Goal: Transaction & Acquisition: Purchase product/service

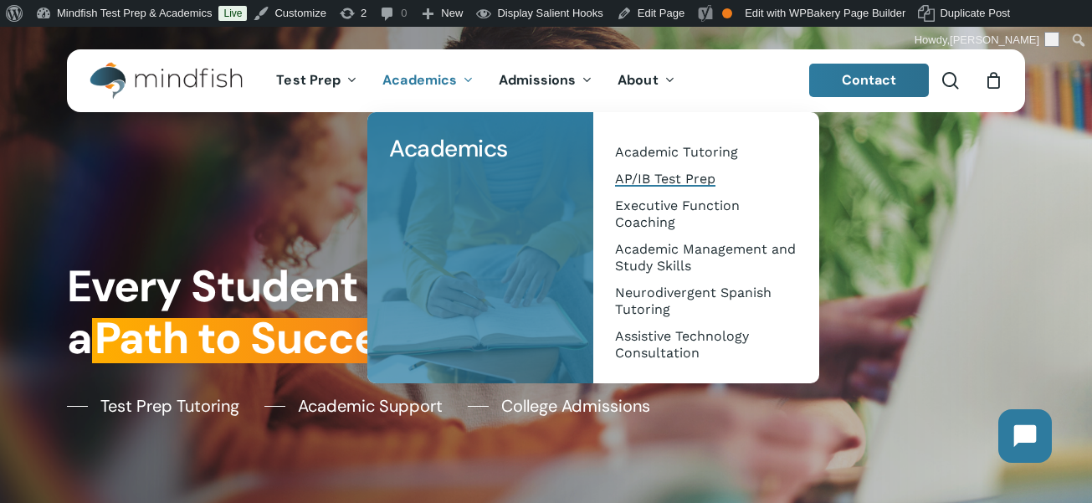
click at [651, 181] on span "AP/IB Test Prep" at bounding box center [665, 179] width 100 height 16
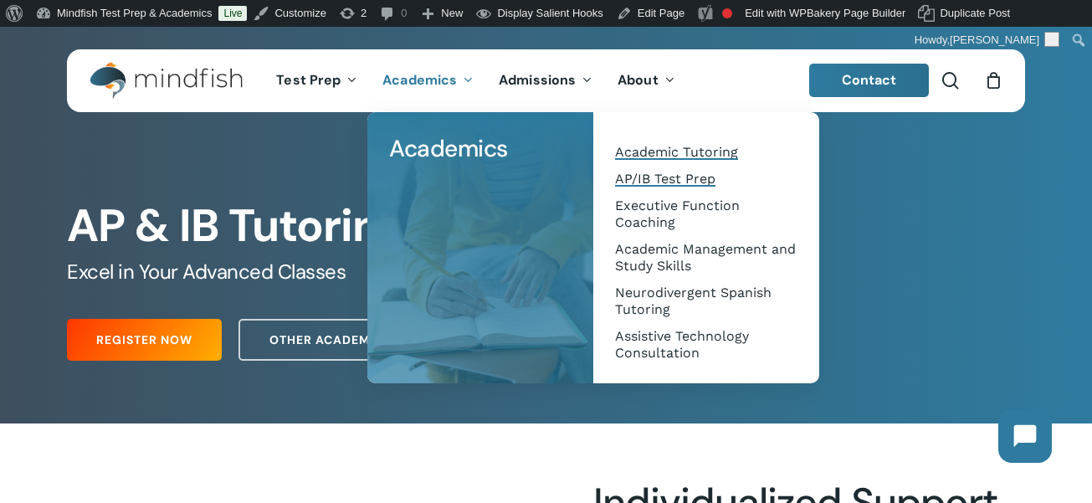
click at [654, 148] on span "Academic Tutoring" at bounding box center [676, 152] width 123 height 16
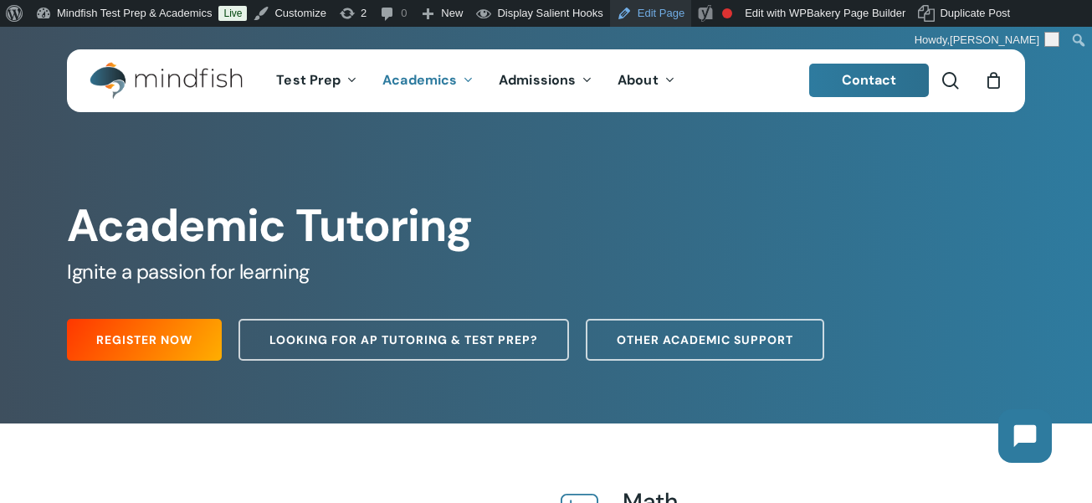
click at [678, 8] on link "Edit Page" at bounding box center [650, 13] width 81 height 27
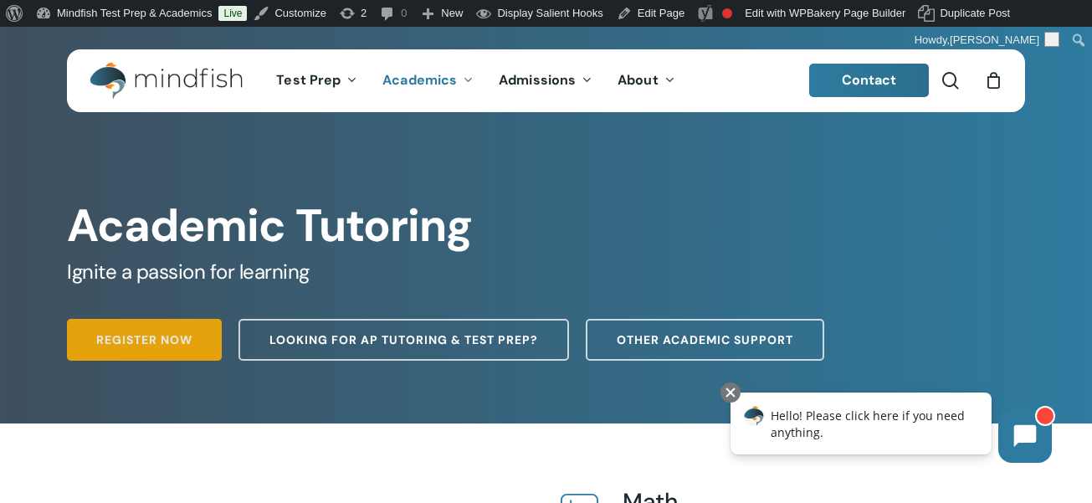
click at [146, 347] on span "Register Now" at bounding box center [144, 339] width 96 height 17
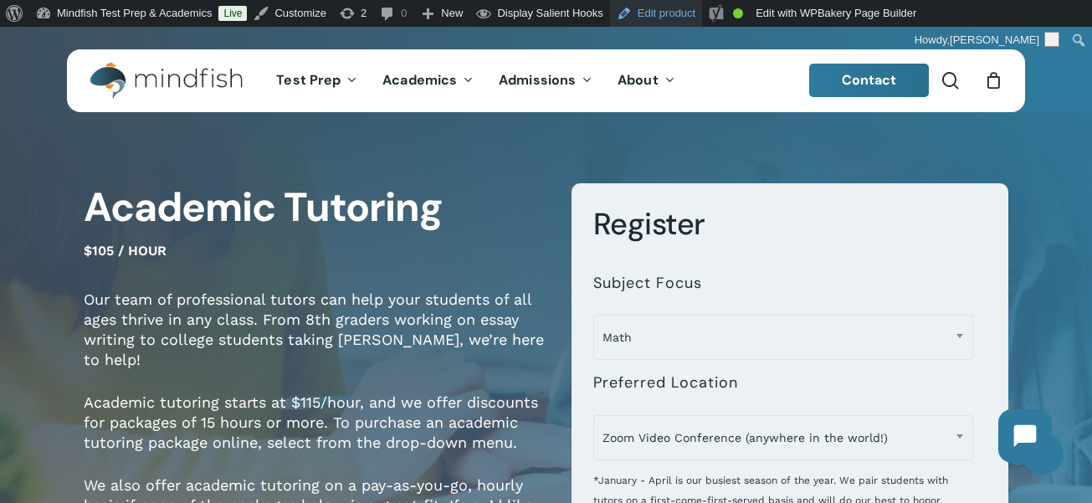
click at [681, 14] on link "Edit product" at bounding box center [656, 13] width 92 height 27
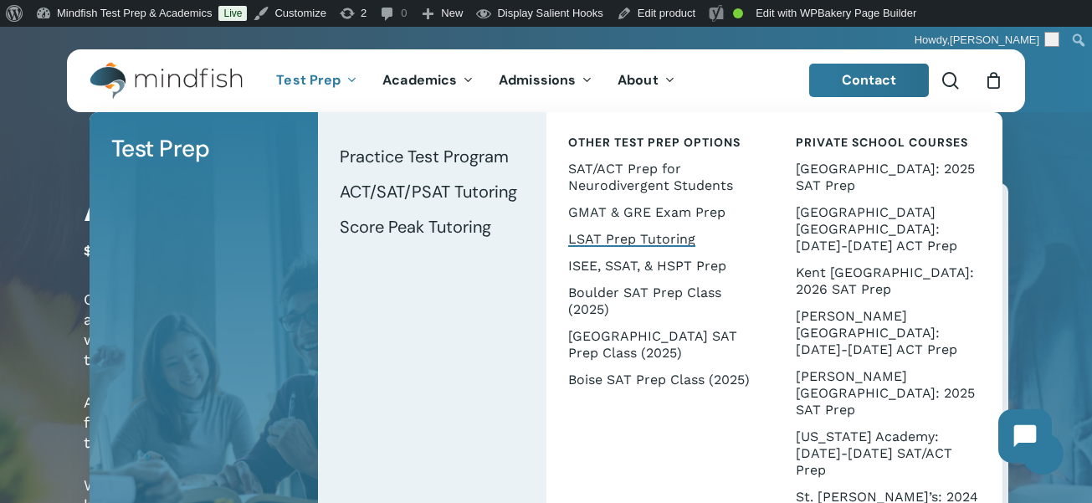
click at [631, 242] on span "LSAT Prep Tutoring" at bounding box center [631, 239] width 127 height 16
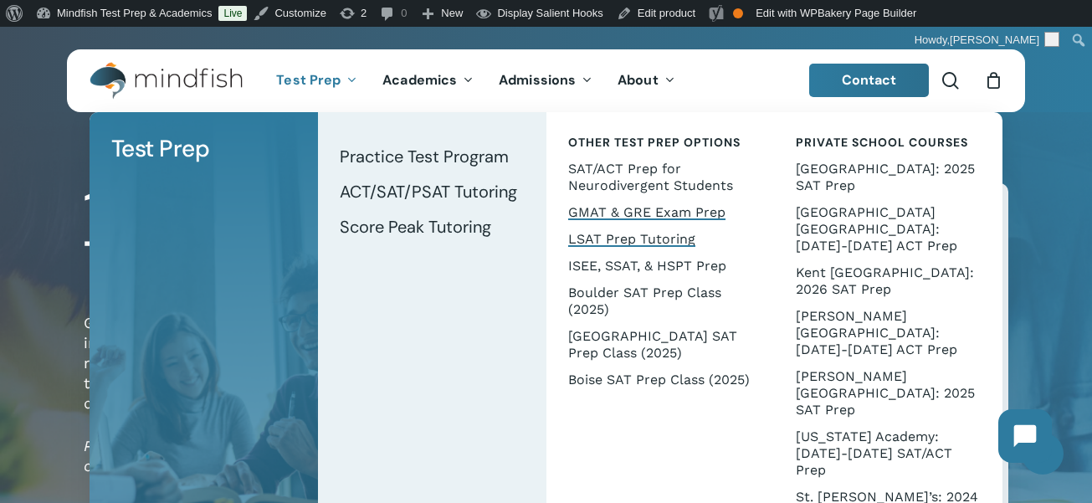
click at [599, 212] on span "GMAT & GRE Exam Prep" at bounding box center [646, 212] width 157 height 16
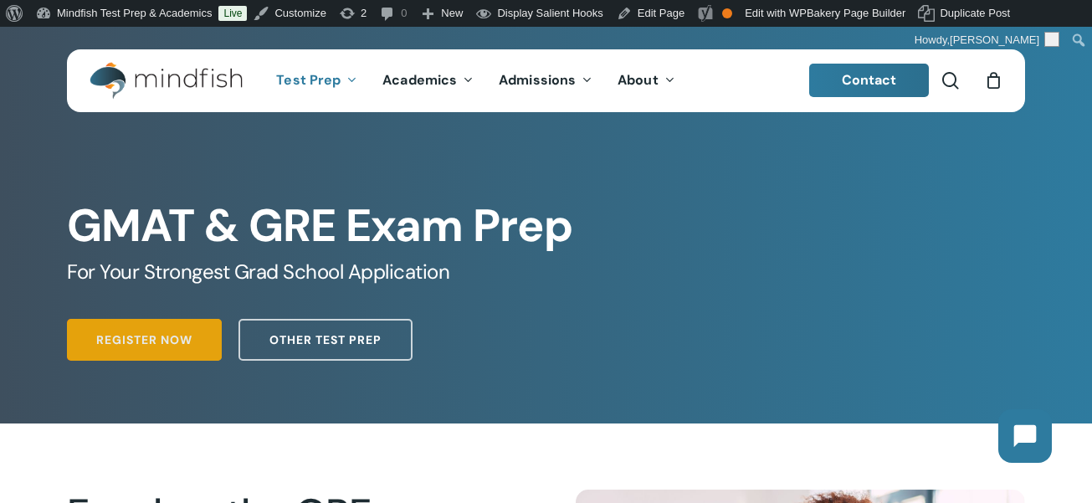
click at [151, 337] on span "Register Now" at bounding box center [144, 339] width 96 height 17
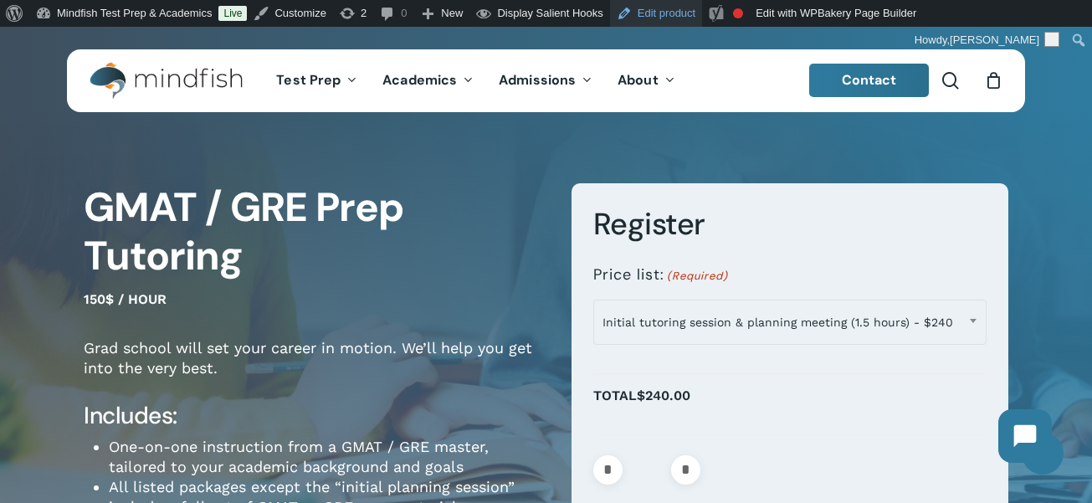
click at [692, 18] on link "Edit product" at bounding box center [656, 13] width 92 height 27
click at [701, 16] on link "Edit product" at bounding box center [656, 13] width 92 height 27
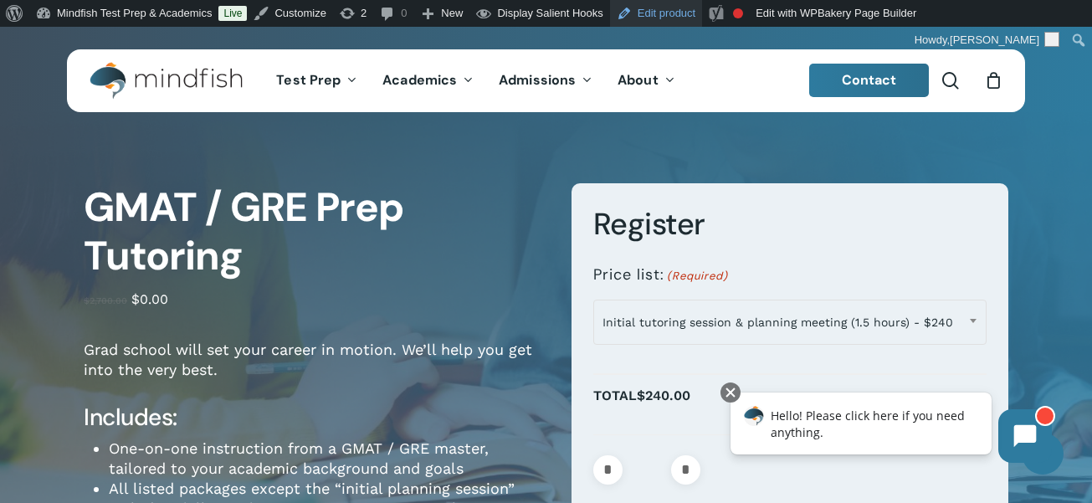
click at [681, 17] on link "Edit product" at bounding box center [656, 13] width 92 height 27
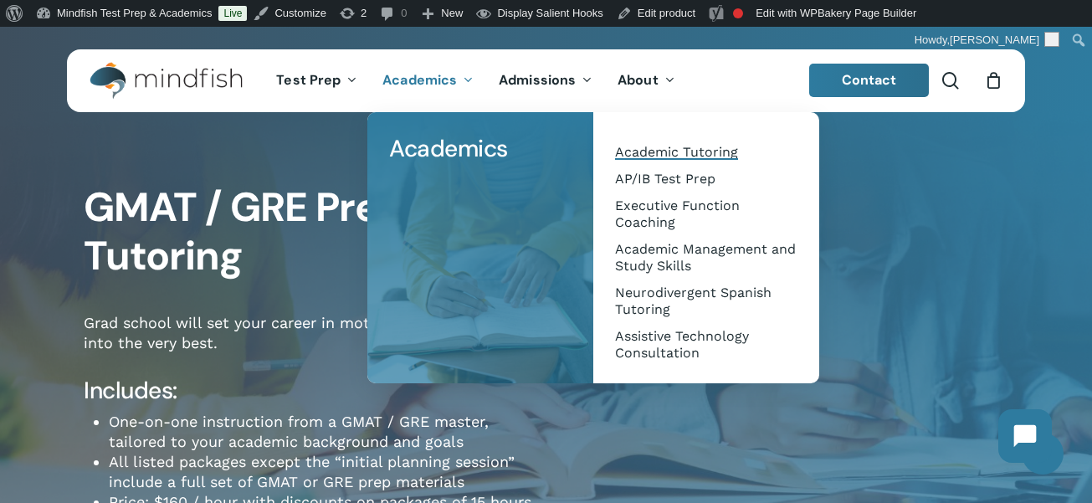
click at [693, 149] on span "Academic Tutoring" at bounding box center [676, 152] width 123 height 16
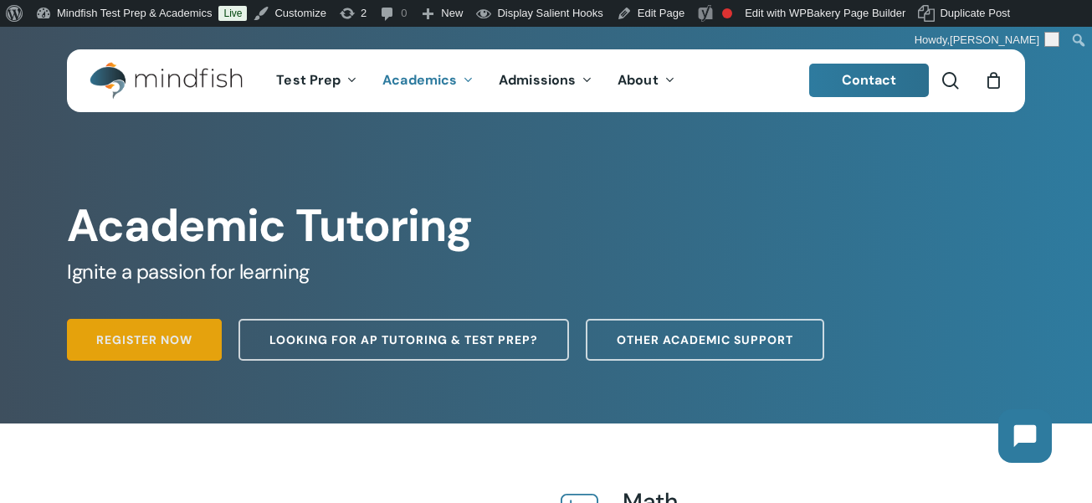
click at [126, 351] on link "Register Now" at bounding box center [144, 340] width 155 height 42
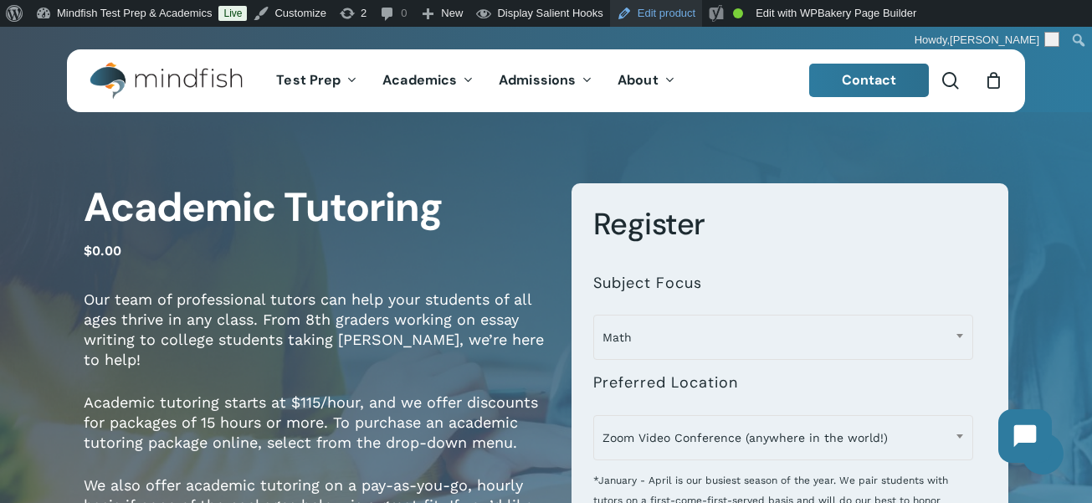
click at [679, 10] on link "Edit product" at bounding box center [656, 13] width 92 height 27
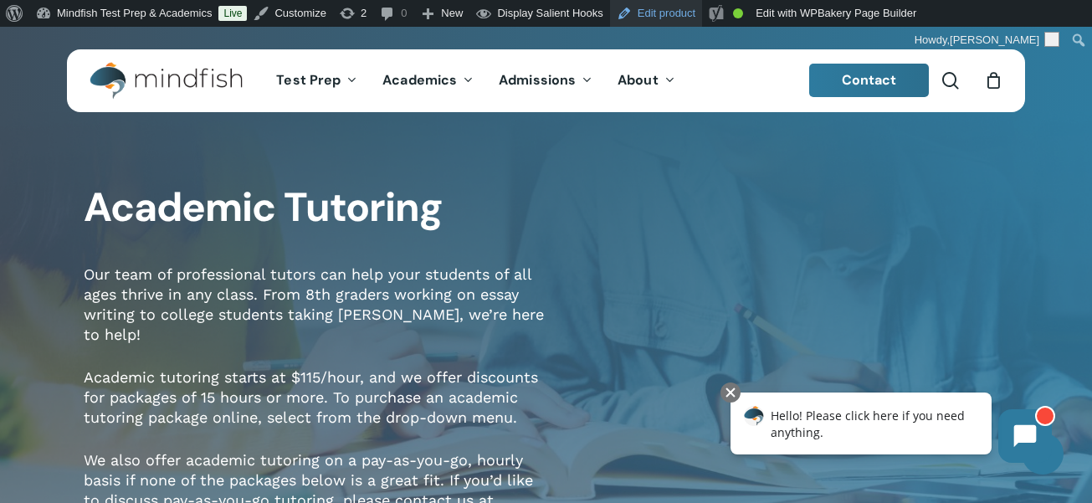
click at [674, 13] on link "Edit product" at bounding box center [656, 13] width 92 height 27
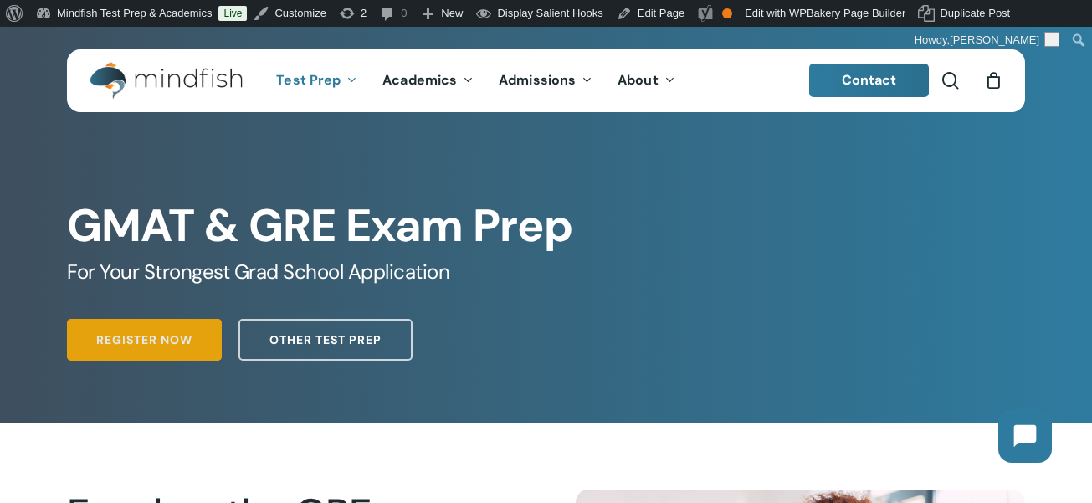
click at [148, 344] on span "Register Now" at bounding box center [144, 339] width 96 height 17
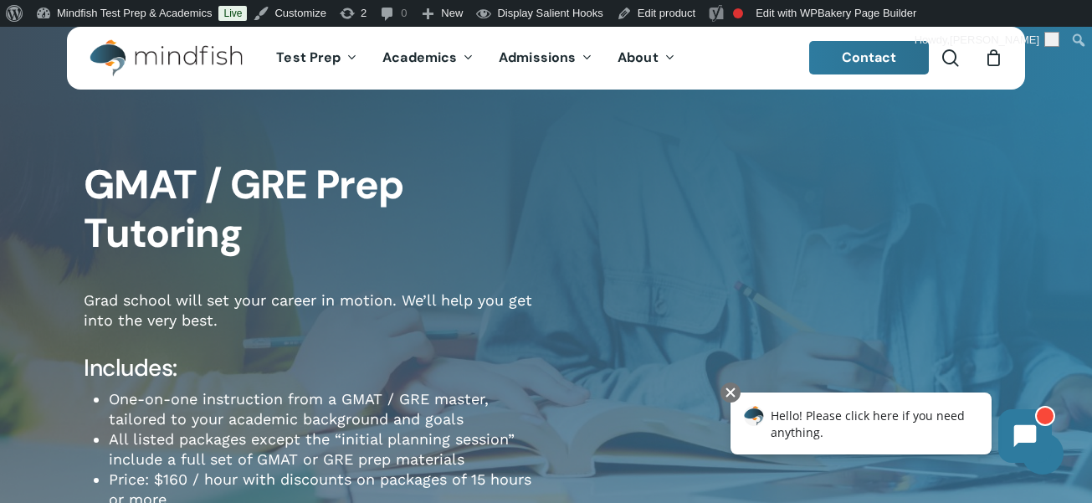
scroll to position [21, 0]
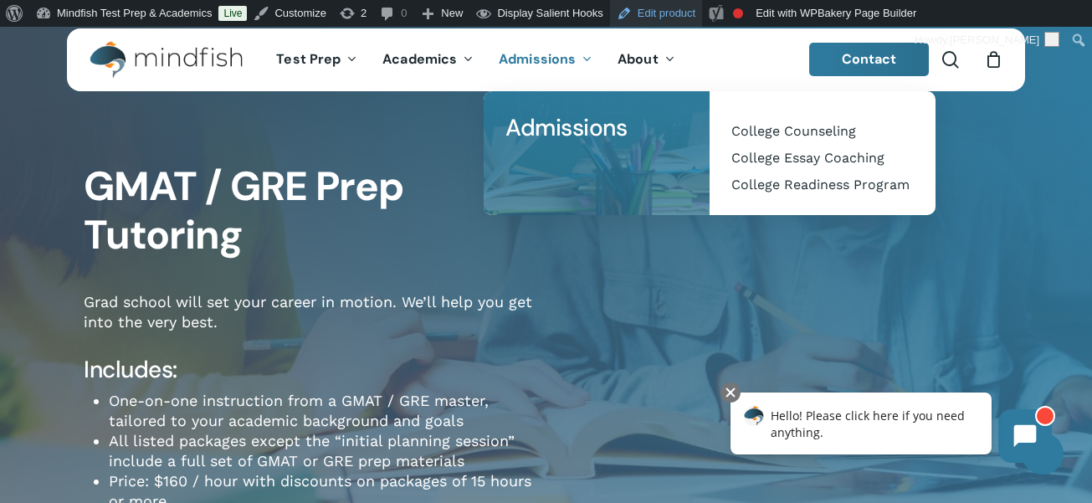
click at [675, 14] on link "Edit product" at bounding box center [656, 13] width 92 height 27
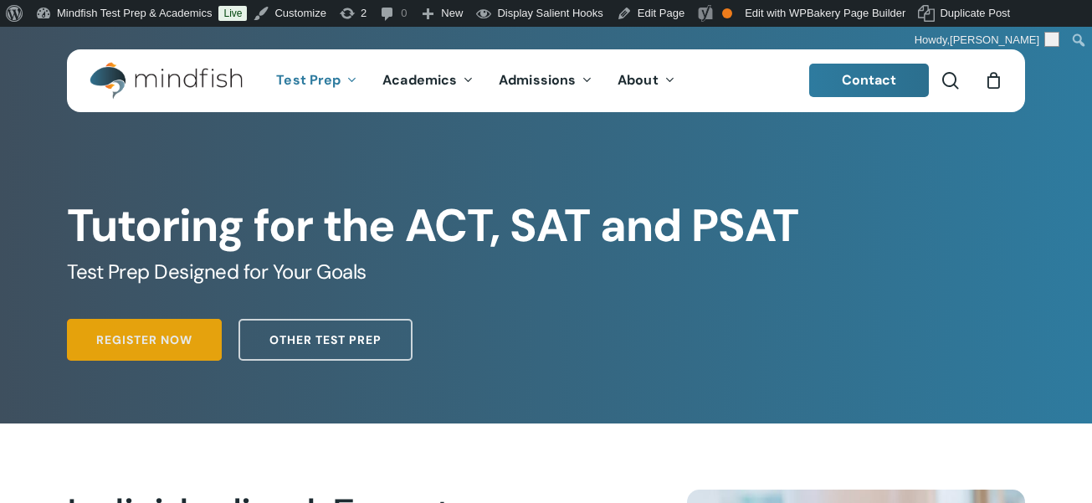
click at [144, 344] on span "Register Now" at bounding box center [144, 339] width 96 height 17
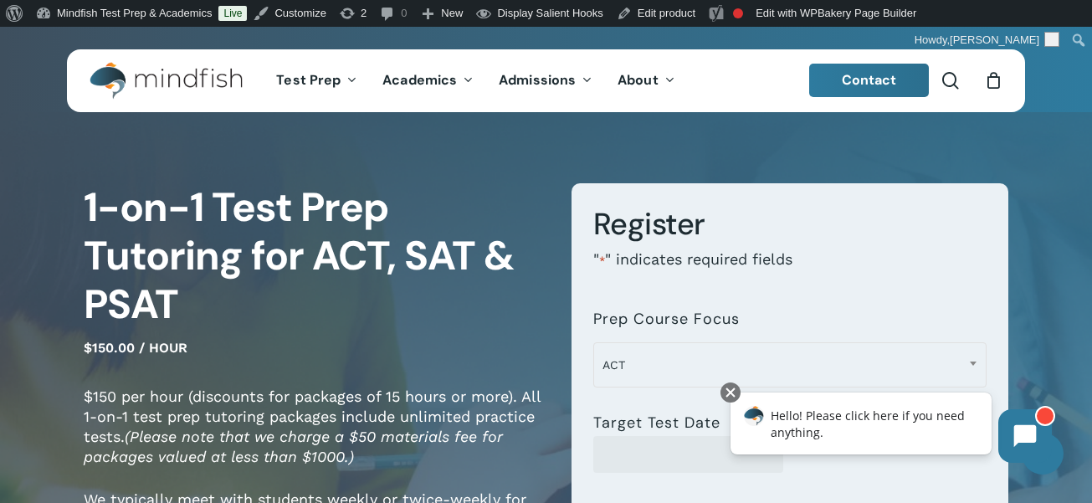
click at [677, 14] on link "Edit product" at bounding box center [656, 13] width 92 height 27
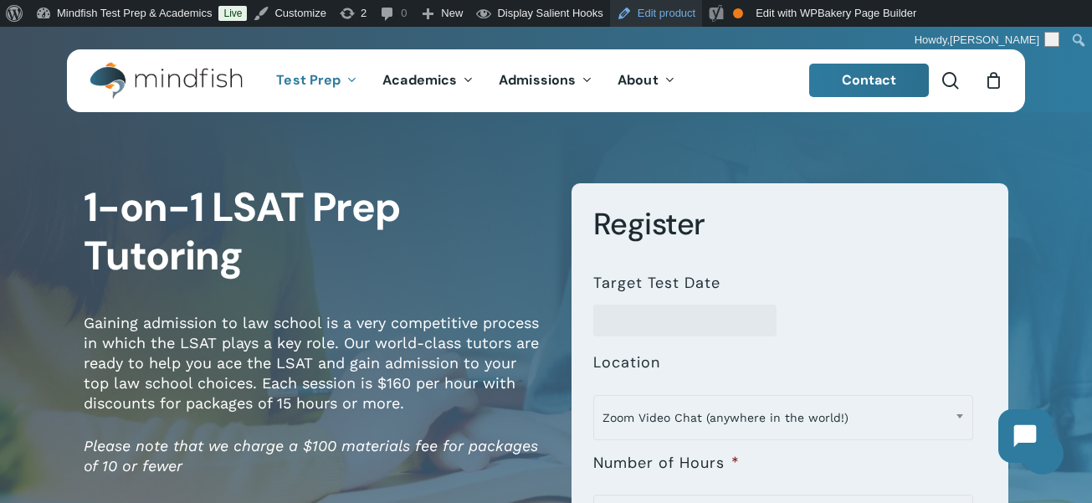
click at [678, 9] on link "Edit product" at bounding box center [656, 13] width 92 height 27
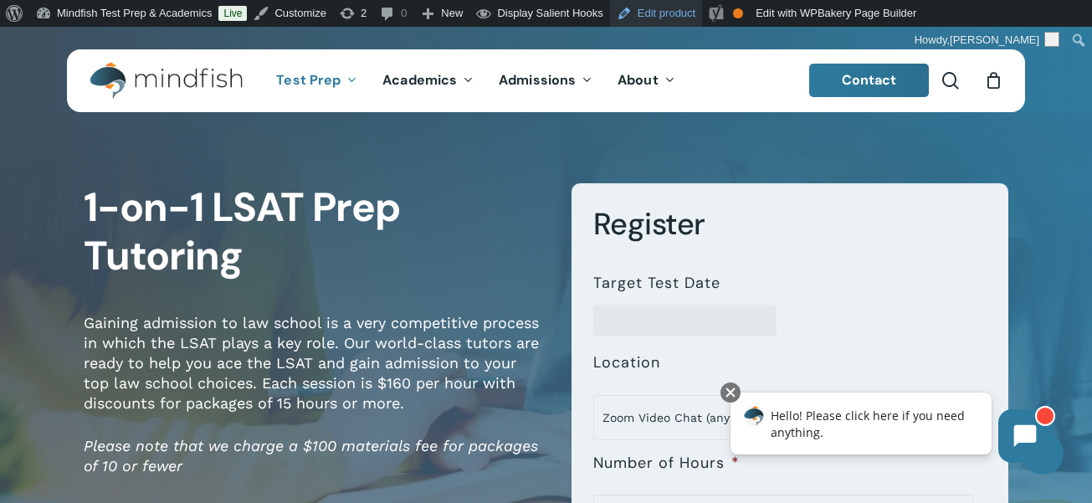
click at [679, 21] on link "Edit product" at bounding box center [656, 13] width 92 height 27
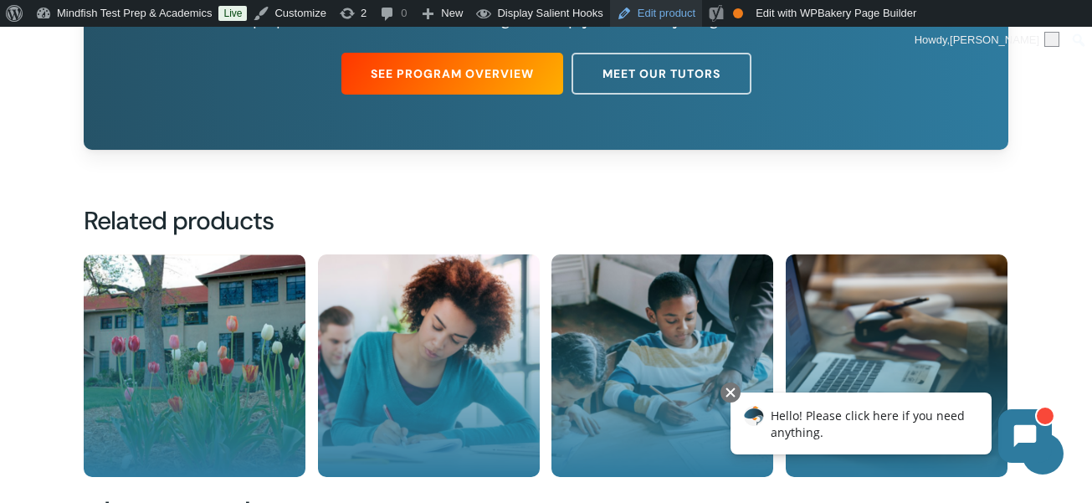
scroll to position [1194, 0]
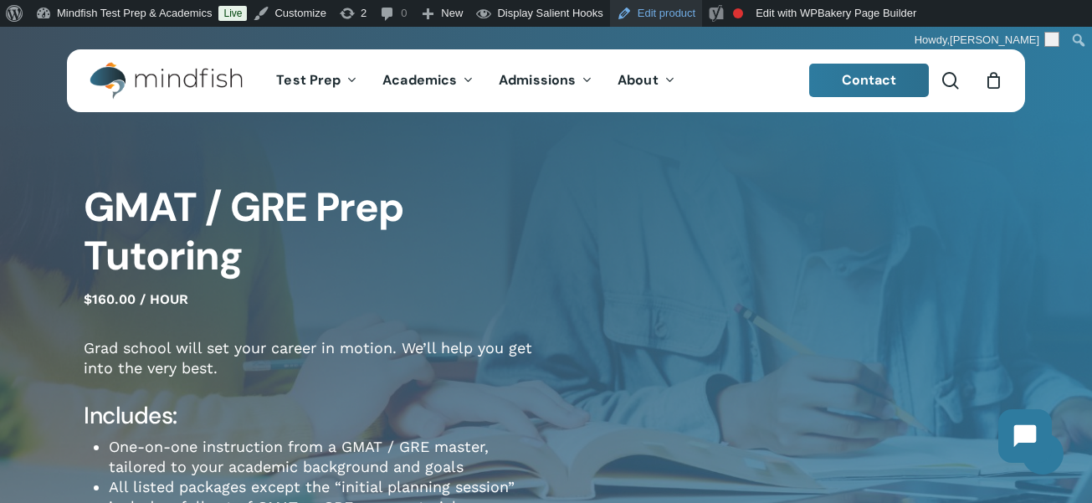
click at [658, 19] on link "Edit product" at bounding box center [656, 13] width 92 height 27
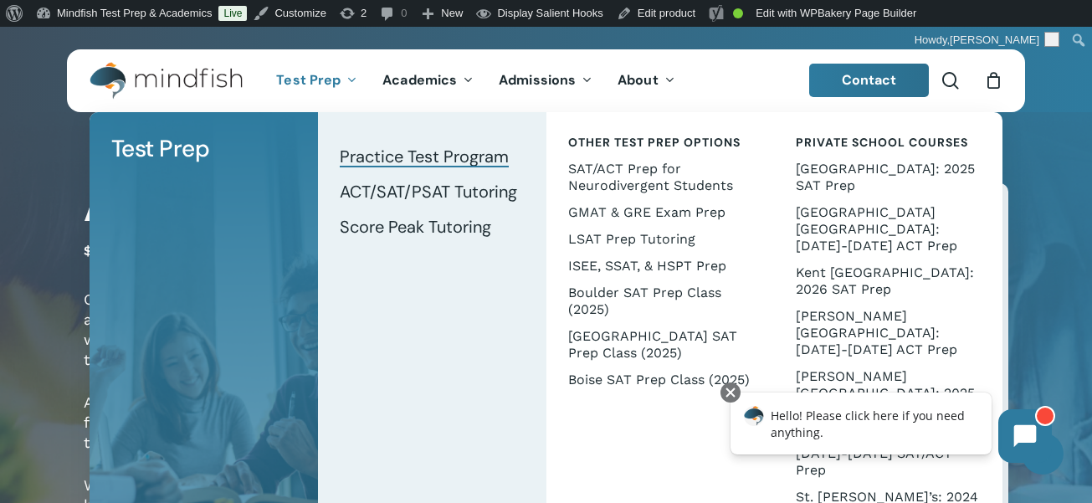
click at [408, 159] on span "Practice Test Program" at bounding box center [424, 157] width 169 height 22
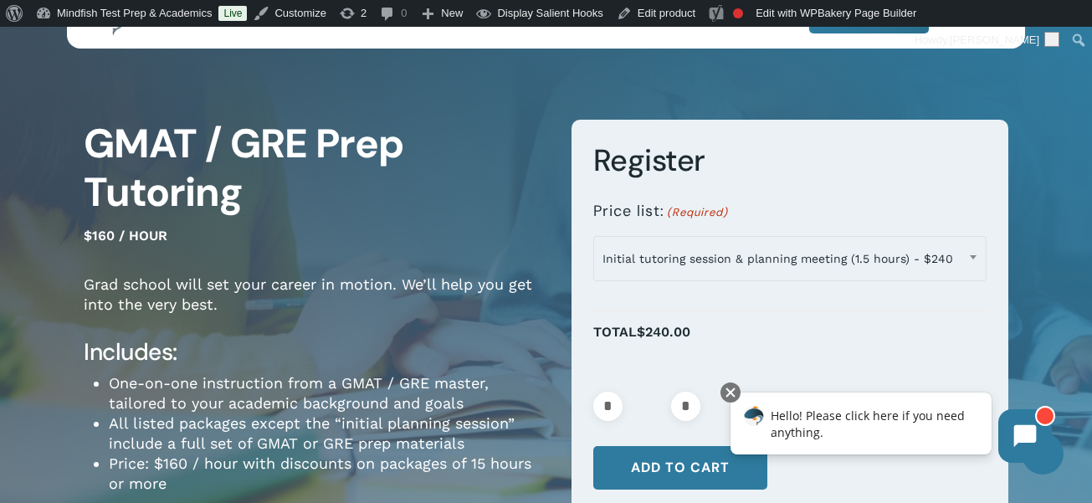
scroll to position [68, 0]
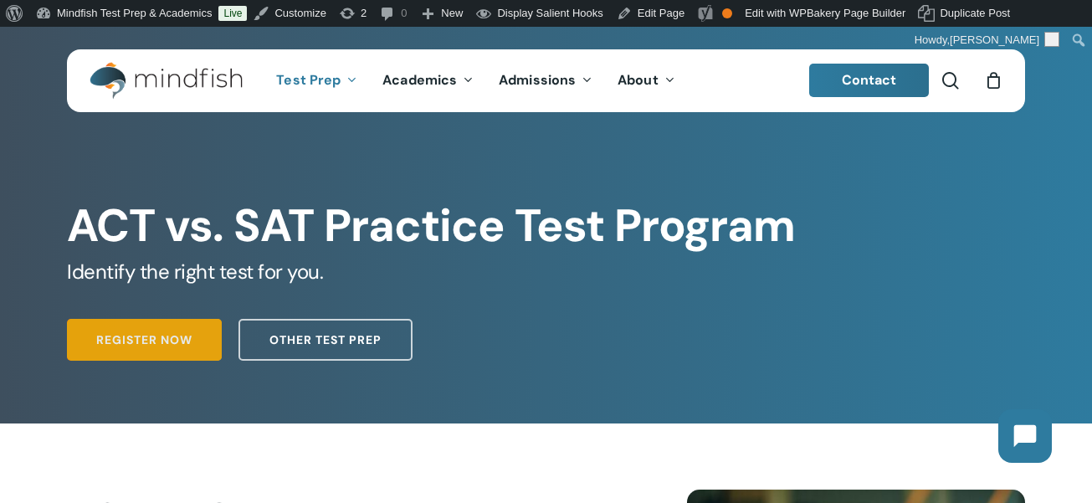
click at [125, 342] on span "Register Now" at bounding box center [144, 339] width 96 height 17
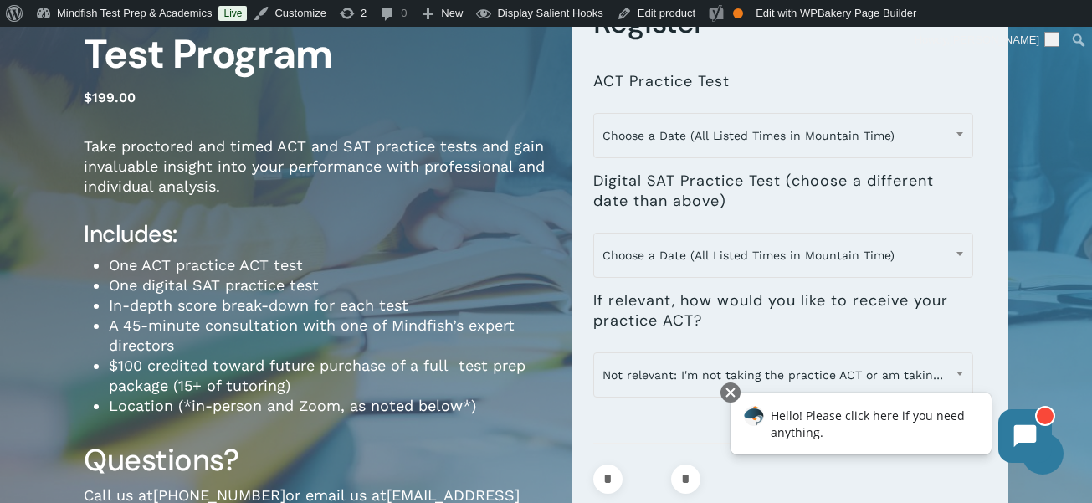
scroll to position [143, 0]
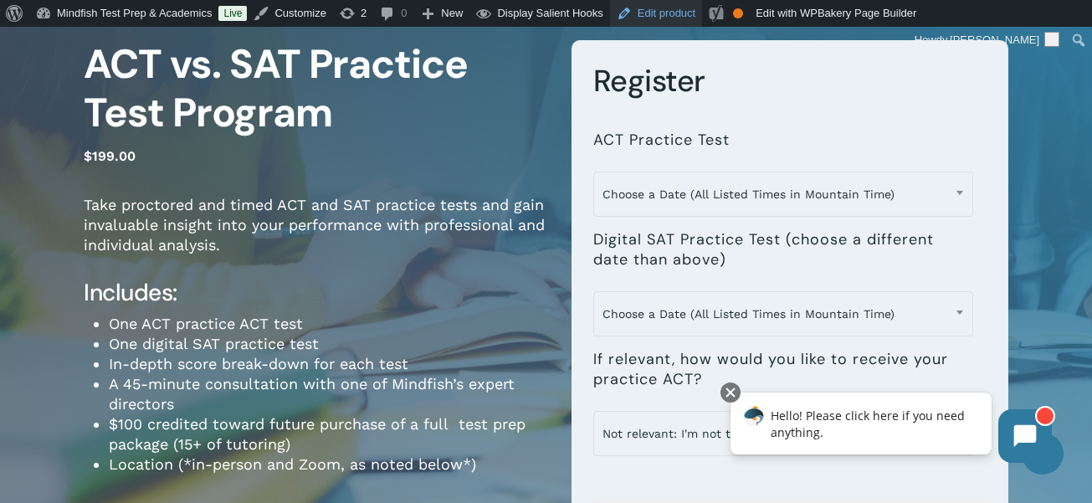
click at [679, 13] on link "Edit product" at bounding box center [656, 13] width 92 height 27
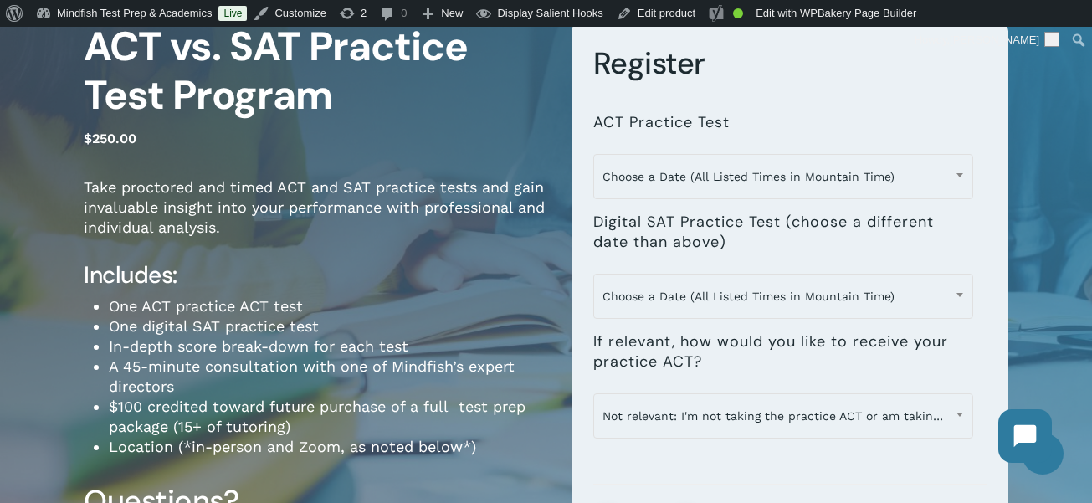
scroll to position [299, 0]
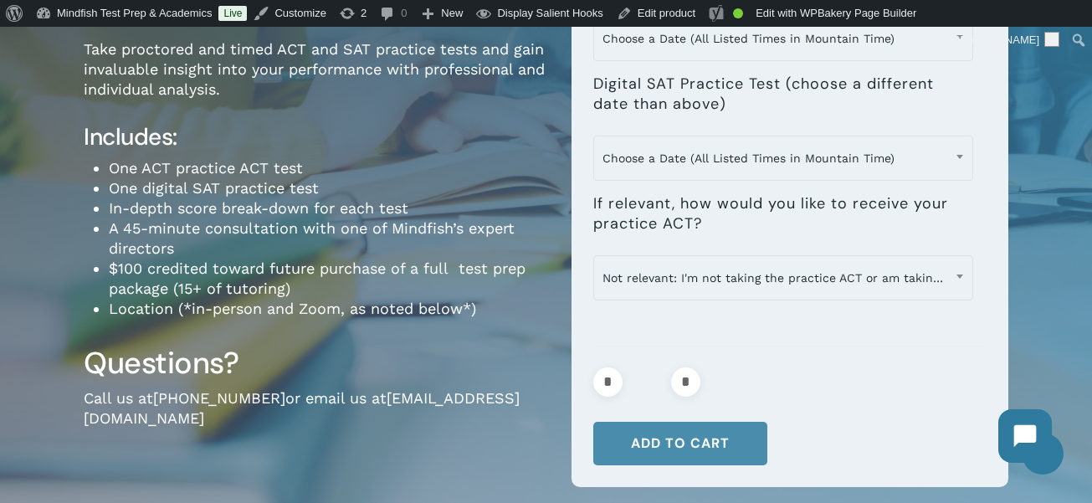
click at [688, 436] on button "Add to cart" at bounding box center [681, 444] width 174 height 44
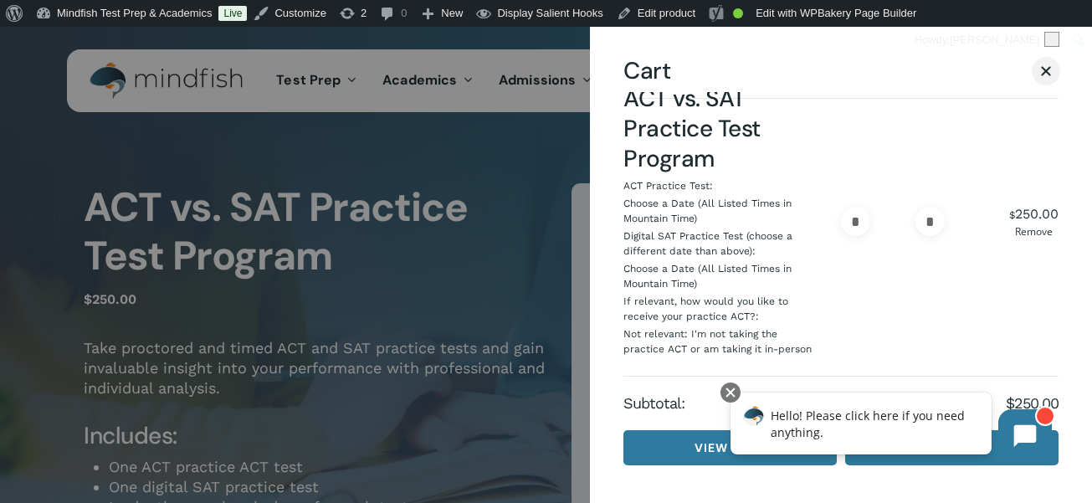
scroll to position [17, 0]
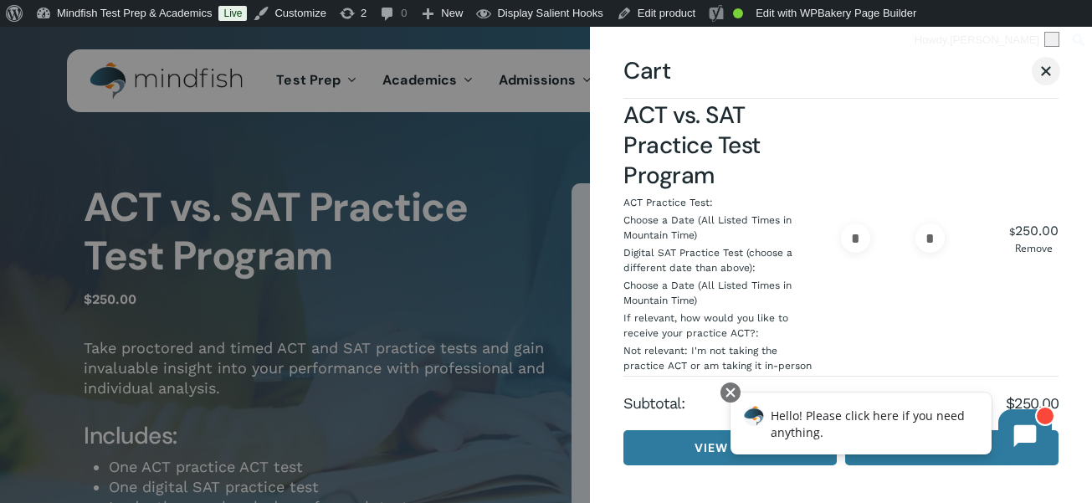
click at [1030, 66] on div "Cart Close Cart" at bounding box center [841, 79] width 435 height 39
click at [1044, 67] on span "Cart" at bounding box center [1046, 70] width 17 height 13
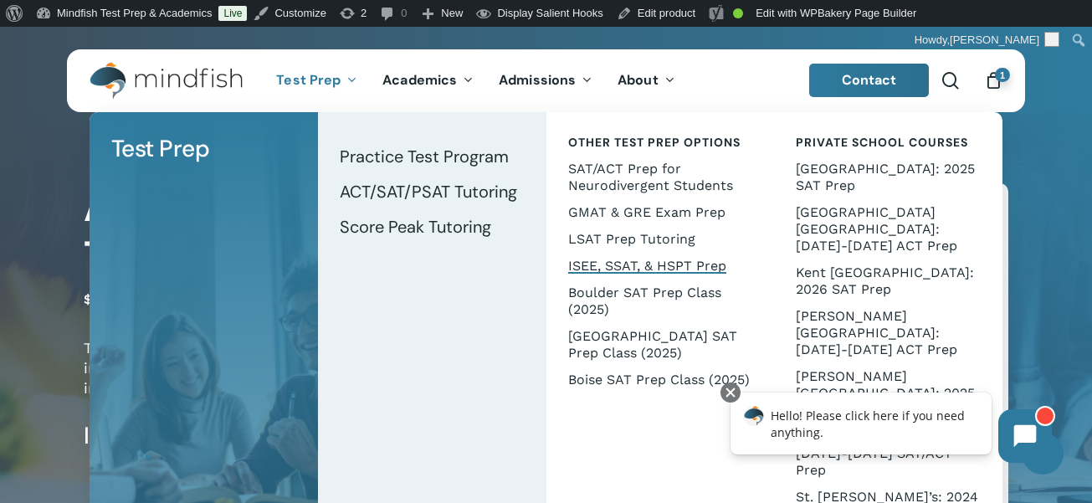
click at [611, 271] on span "ISEE, SSAT, & HSPT Prep" at bounding box center [647, 266] width 158 height 16
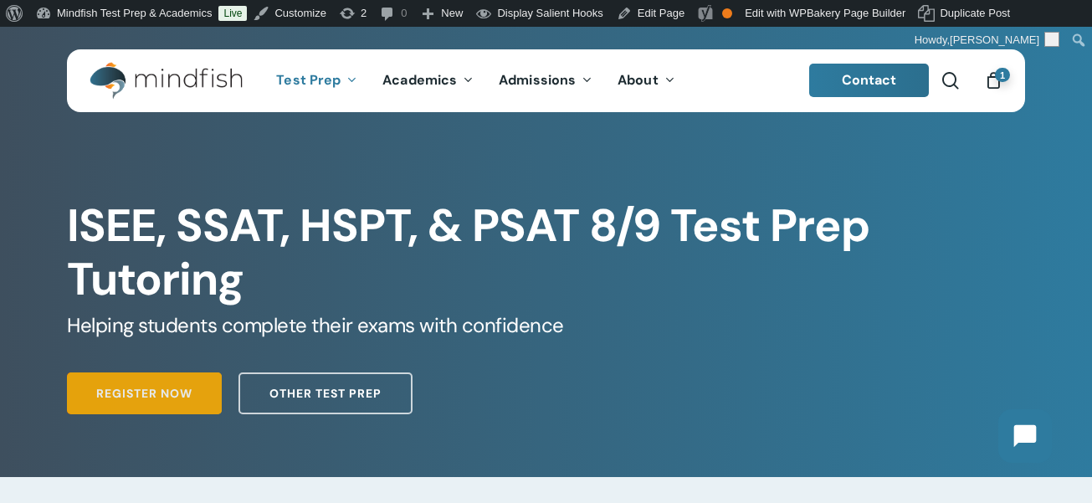
click at [172, 389] on span "Register Now" at bounding box center [144, 393] width 96 height 17
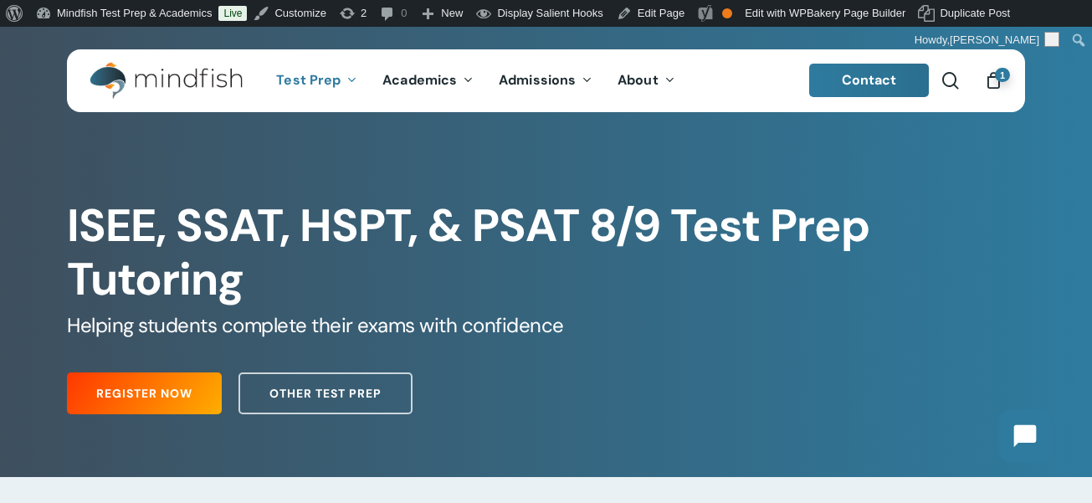
click at [533, 358] on div "Register Now Other Test Prep" at bounding box center [546, 389] width 958 height 67
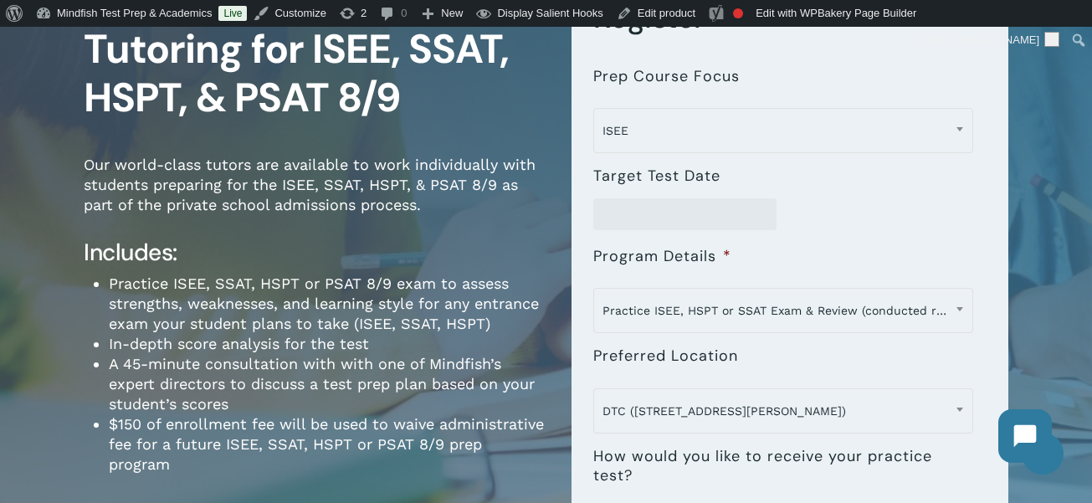
scroll to position [208, 0]
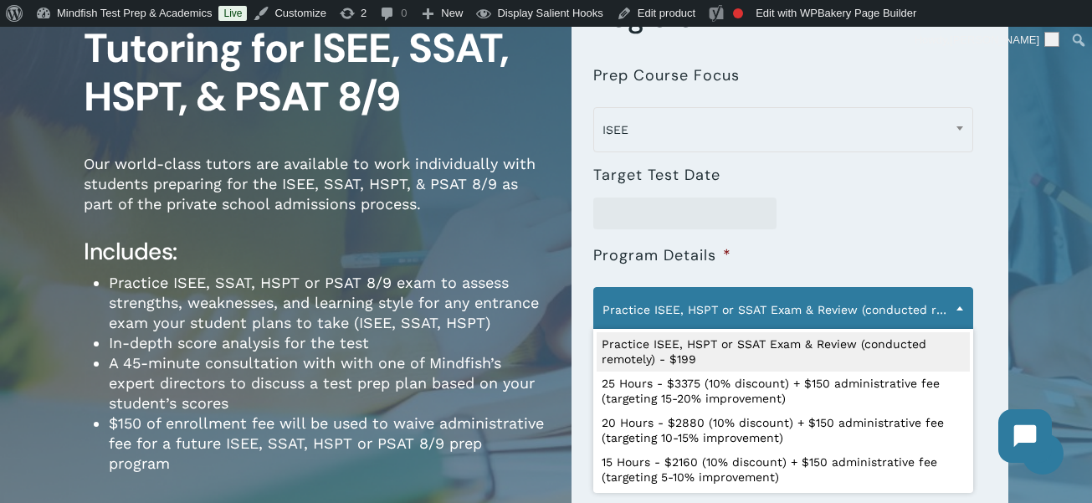
click at [821, 302] on span "Practice ISEE, HSPT or SSAT Exam & Review (conducted remotely) - $199" at bounding box center [783, 309] width 378 height 35
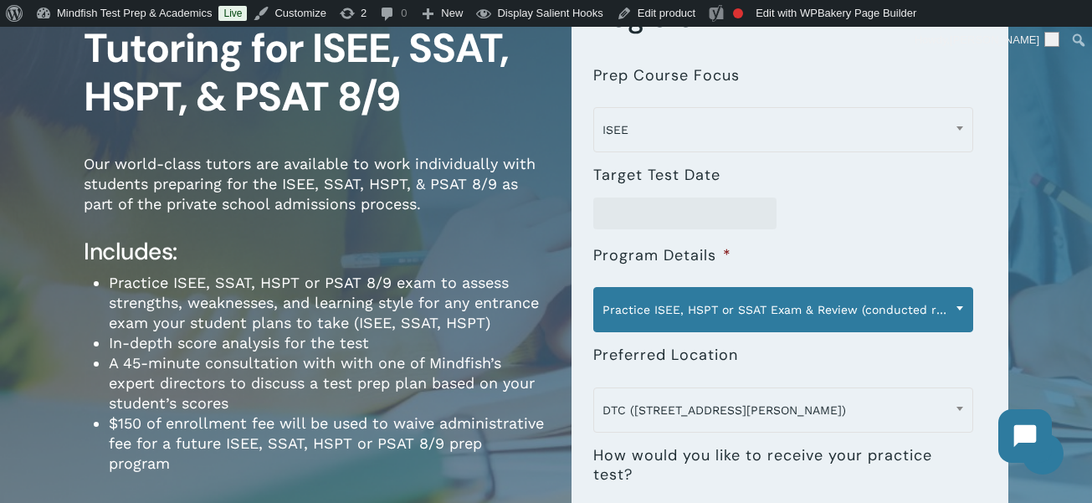
click at [821, 302] on span "Practice ISEE, HSPT or SSAT Exam & Review (conducted remotely) - $199" at bounding box center [783, 309] width 378 height 35
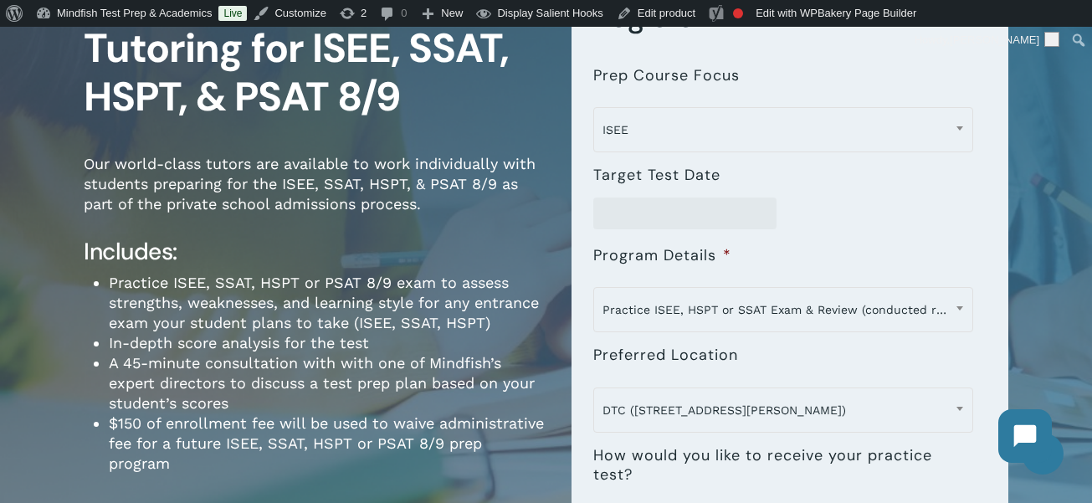
scroll to position [0, 0]
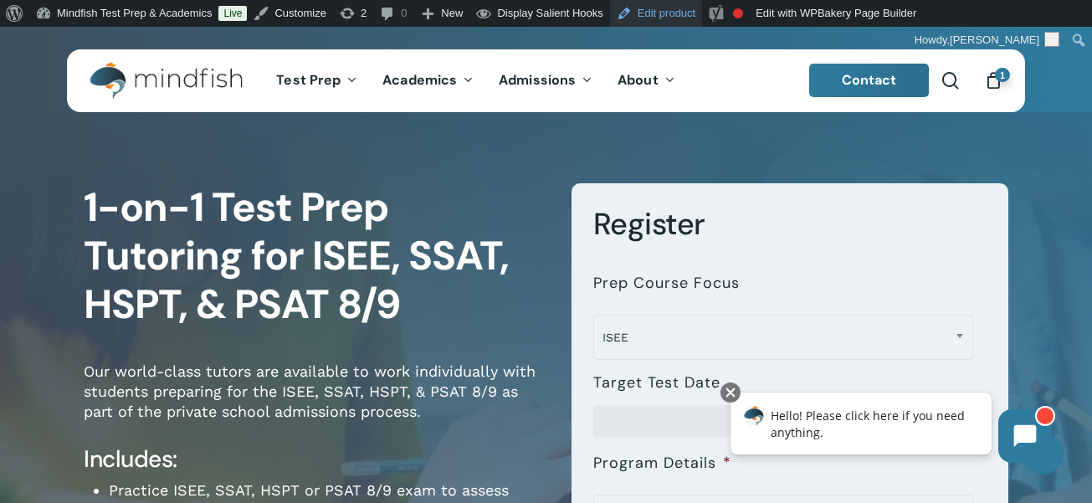
click at [678, 10] on link "Edit product" at bounding box center [656, 13] width 92 height 27
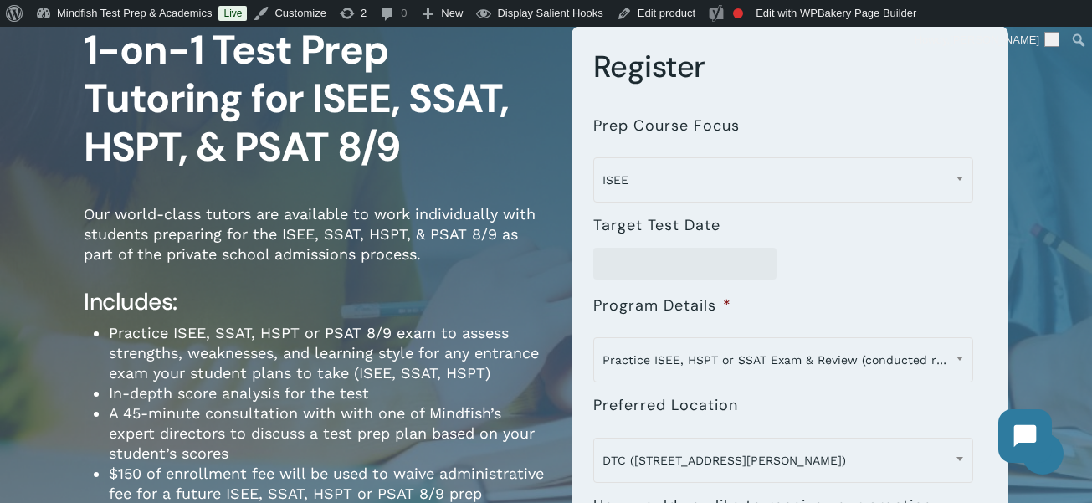
scroll to position [184, 0]
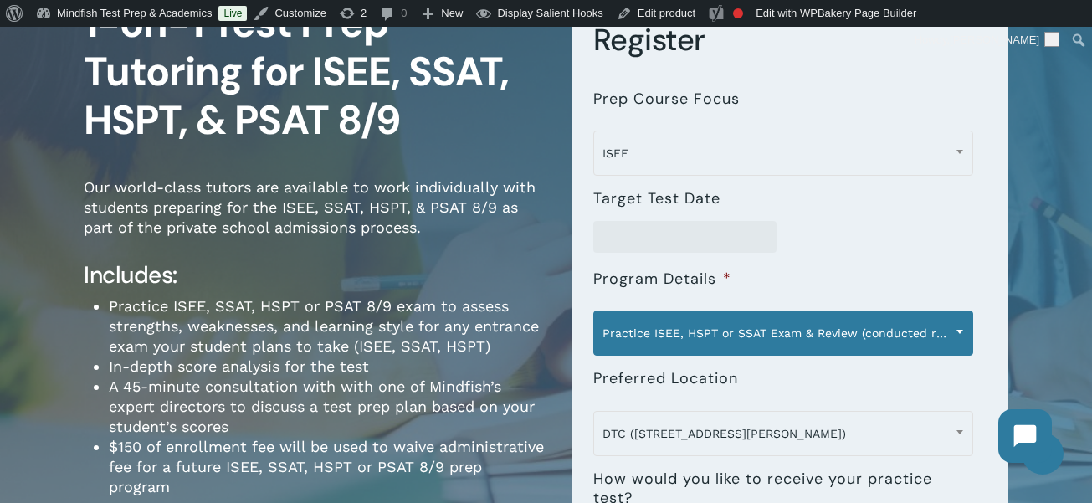
click at [743, 345] on span "Practice ISEE, HSPT or SSAT Exam & Review (conducted remotely) - $250" at bounding box center [783, 333] width 378 height 35
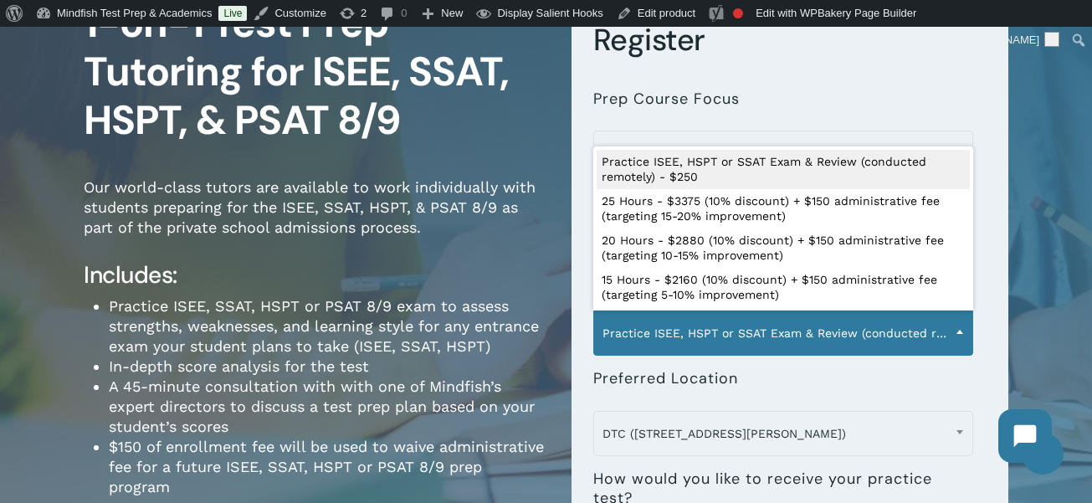
click at [743, 345] on span "Practice ISEE, HSPT or SSAT Exam & Review (conducted remotely) - $250" at bounding box center [783, 333] width 378 height 35
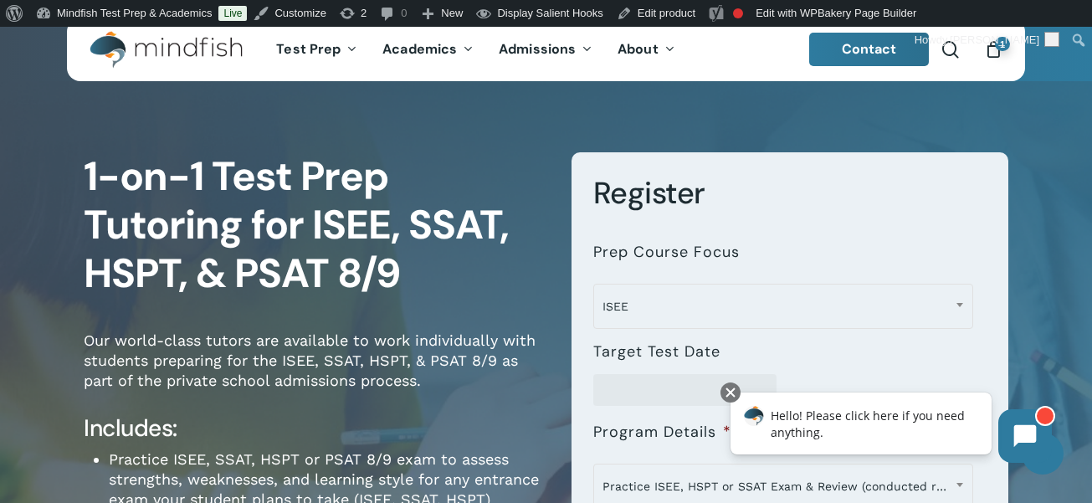
scroll to position [0, 0]
